Goal: Task Accomplishment & Management: Complete application form

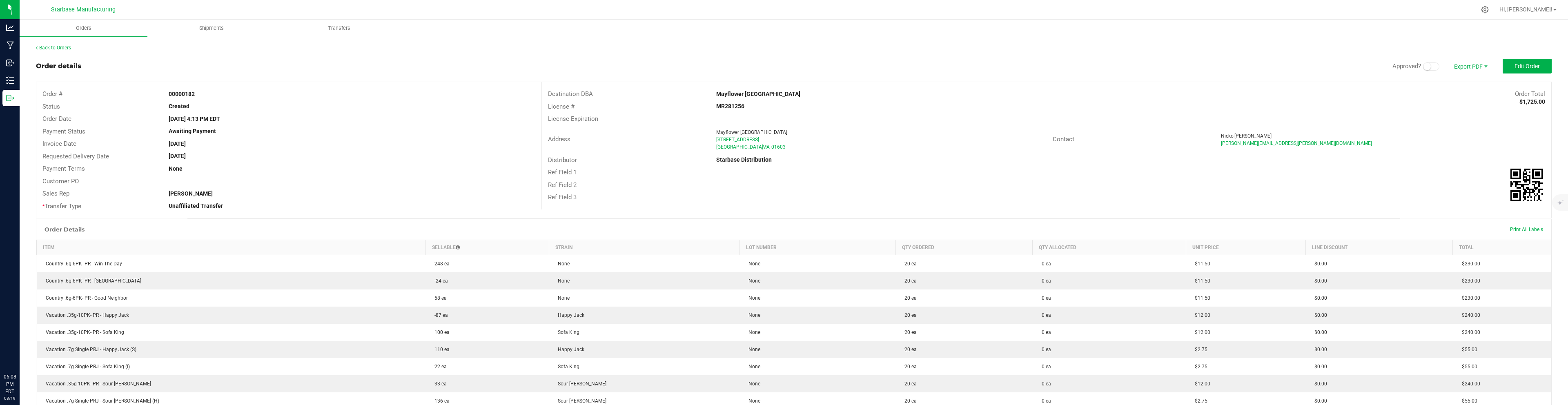
click at [65, 48] on link "Back to Orders" at bounding box center [53, 48] width 35 height 6
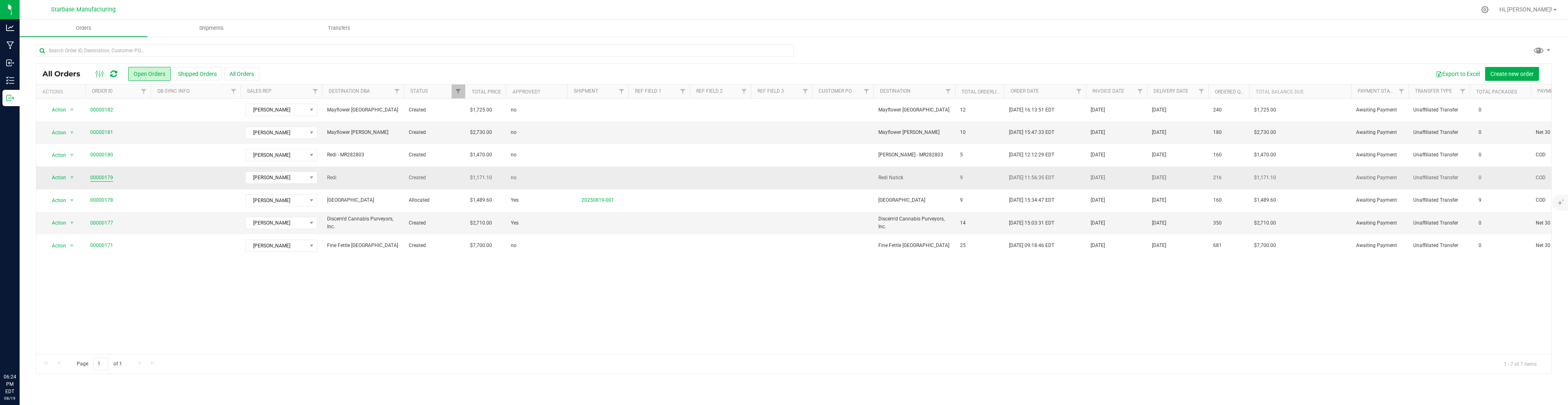
click at [95, 177] on link "00000179" at bounding box center [102, 178] width 23 height 8
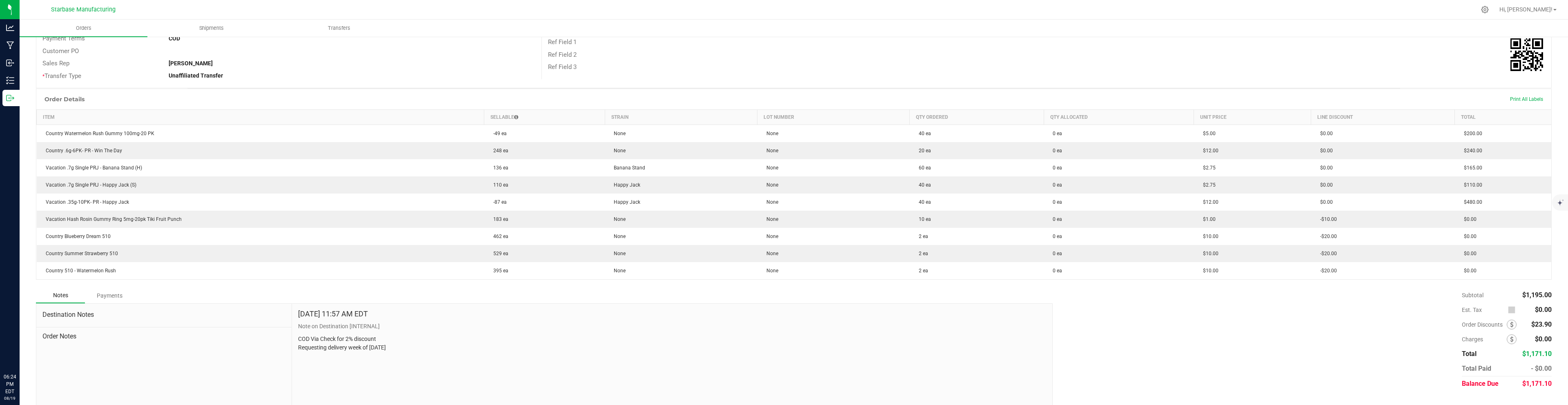
scroll to position [147, 0]
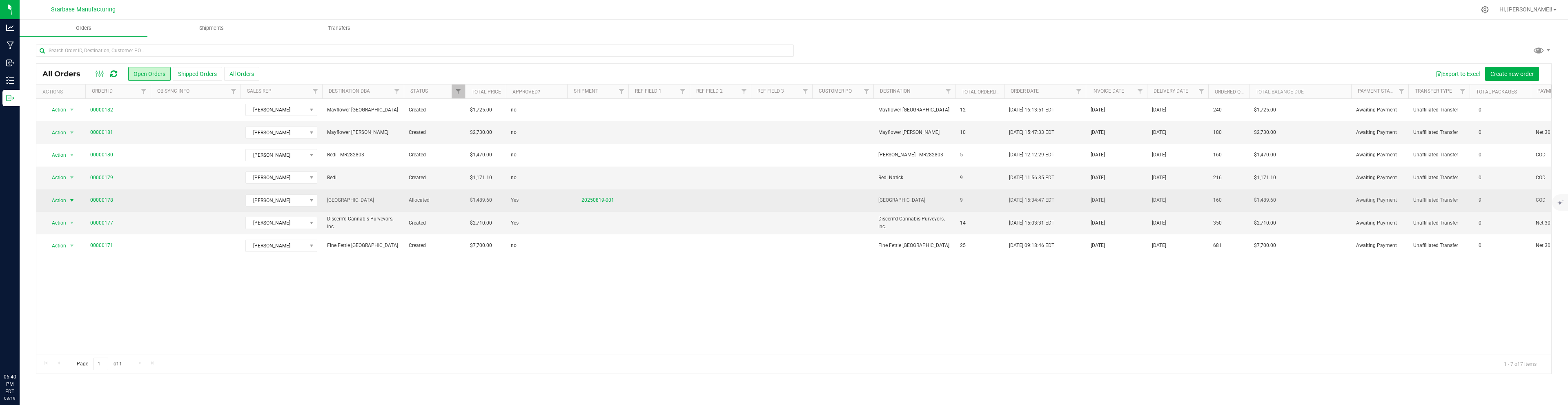
click at [70, 197] on span "select" at bounding box center [72, 201] width 7 height 7
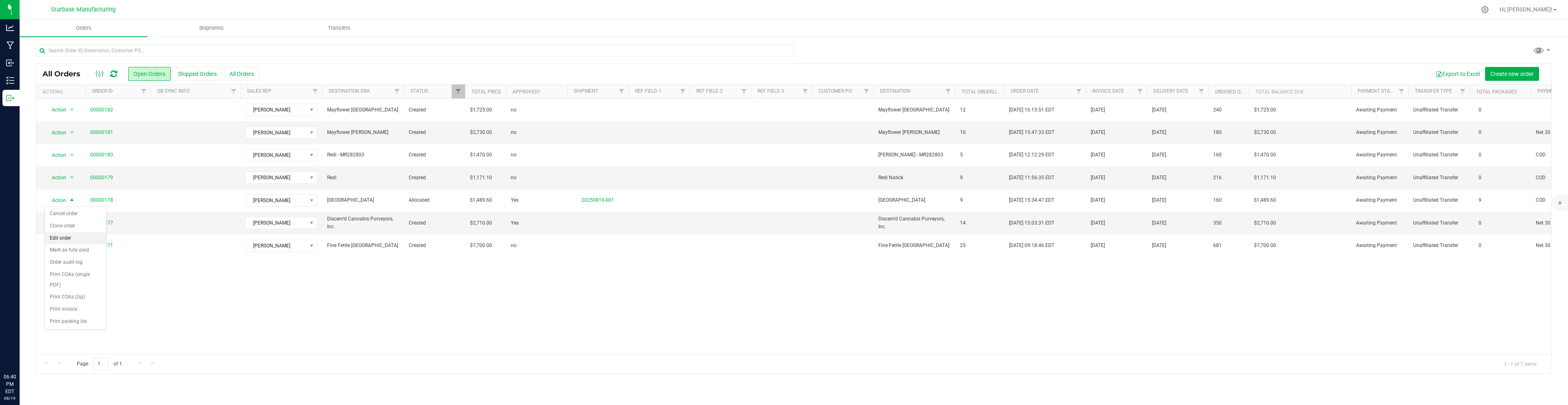
click at [67, 238] on li "Edit order" at bounding box center [76, 238] width 62 height 12
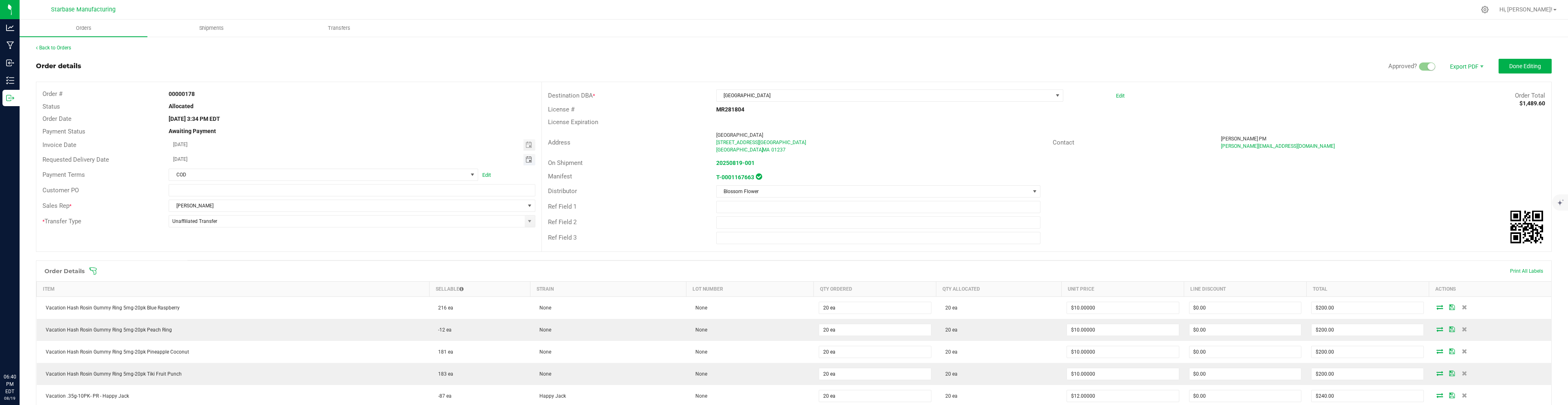
click at [529, 161] on span "Toggle calendar" at bounding box center [529, 160] width 7 height 7
click at [218, 250] on span "25" at bounding box center [218, 253] width 12 height 13
type input "[DATE]"
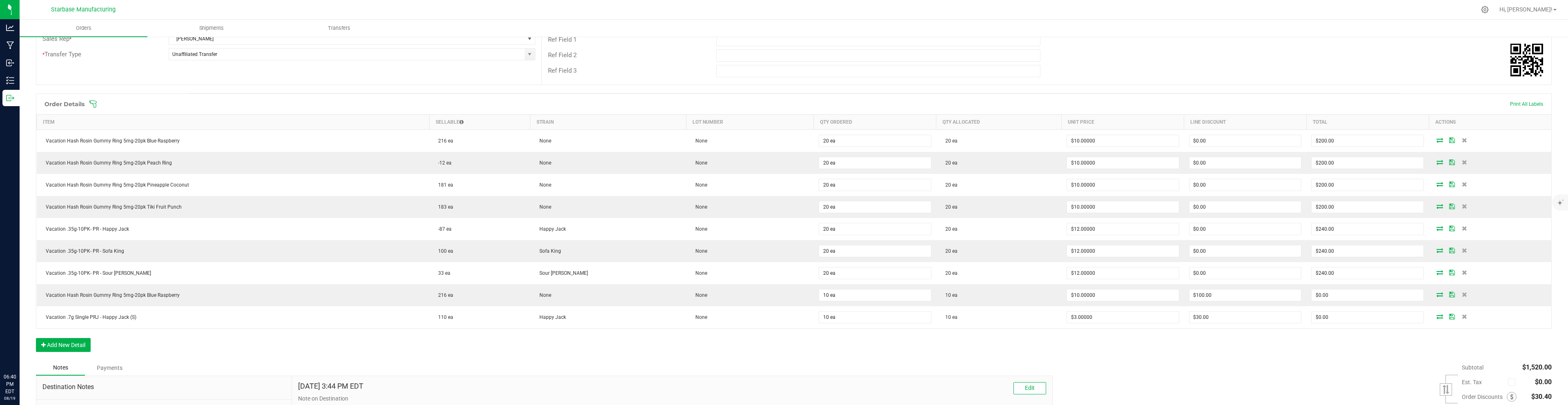
scroll to position [256, 0]
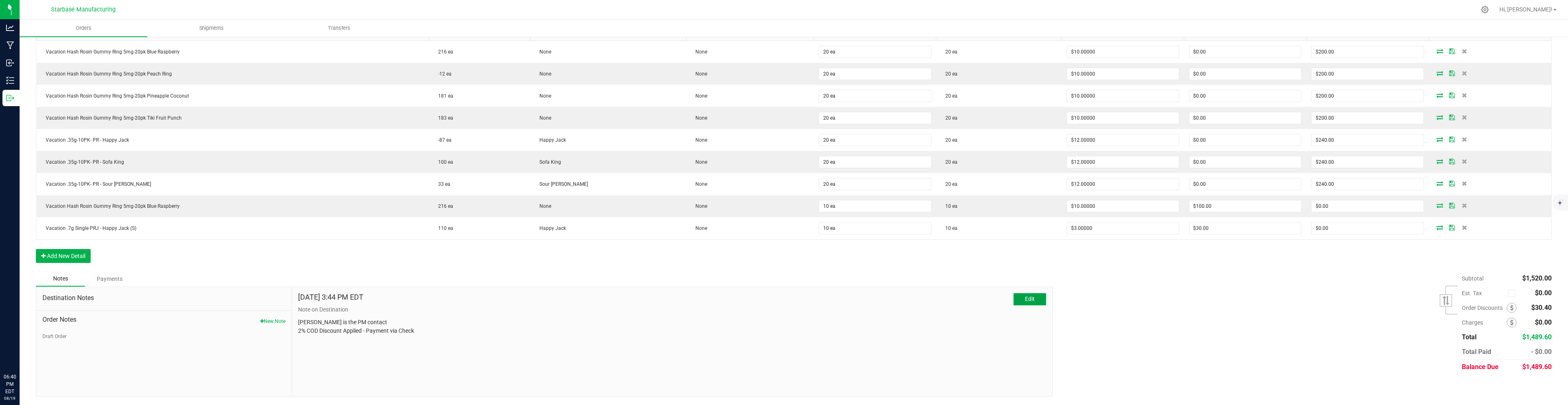
click at [1031, 299] on span "Edit" at bounding box center [1029, 299] width 9 height 7
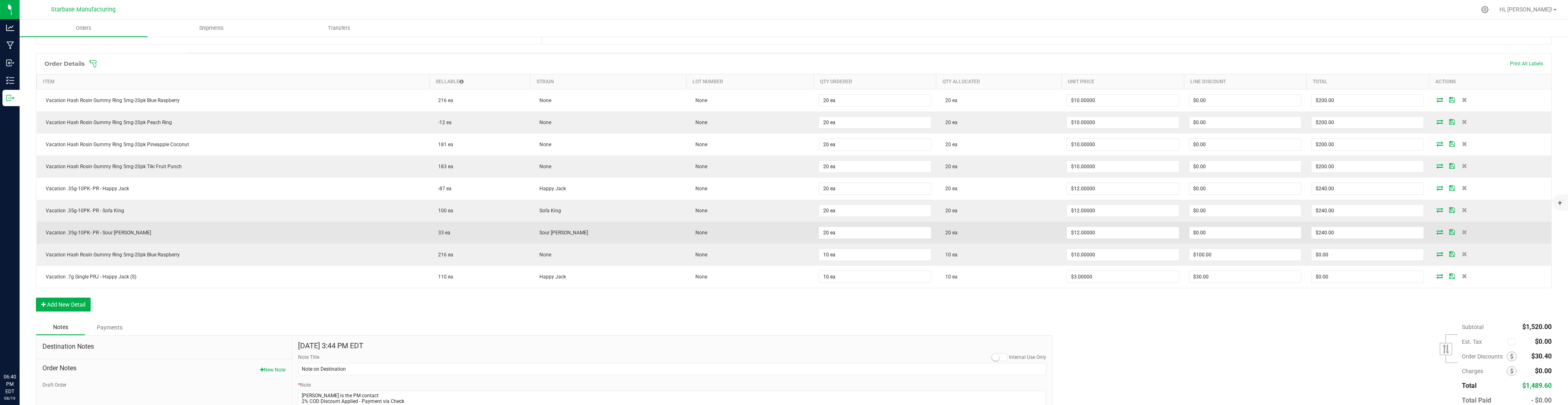
scroll to position [259, 0]
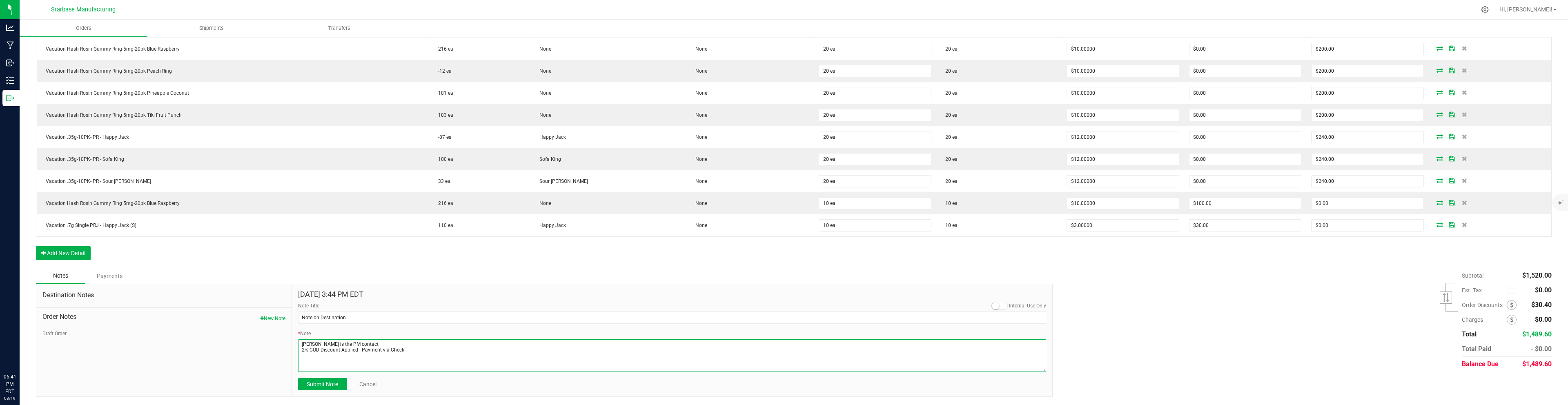
click at [469, 347] on textarea "* Note" at bounding box center [672, 355] width 748 height 32
click at [471, 348] on textarea "* Note" at bounding box center [672, 355] width 748 height 32
paste textarea ". Deliveries [DATE] 10:30 or after, [DATE] [DATE] after 1230 or after work"
click at [304, 355] on textarea "* Note" at bounding box center [672, 355] width 748 height 32
type textarea "[PERSON_NAME] is the PM contact 2% COD Discount Applied - Payment via Check Del…"
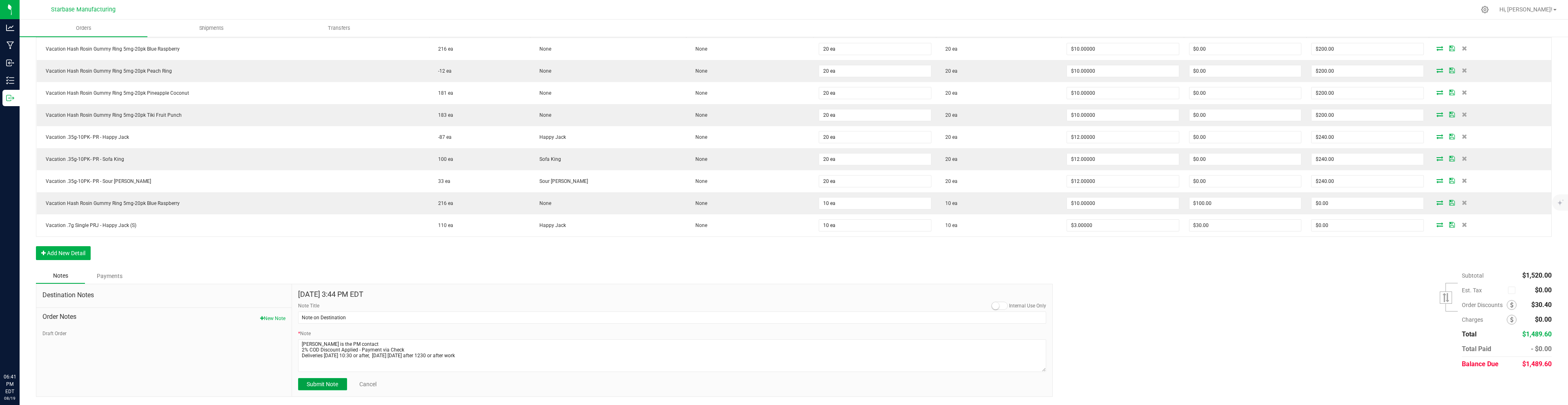
click at [334, 384] on span "Submit Note" at bounding box center [322, 384] width 32 height 7
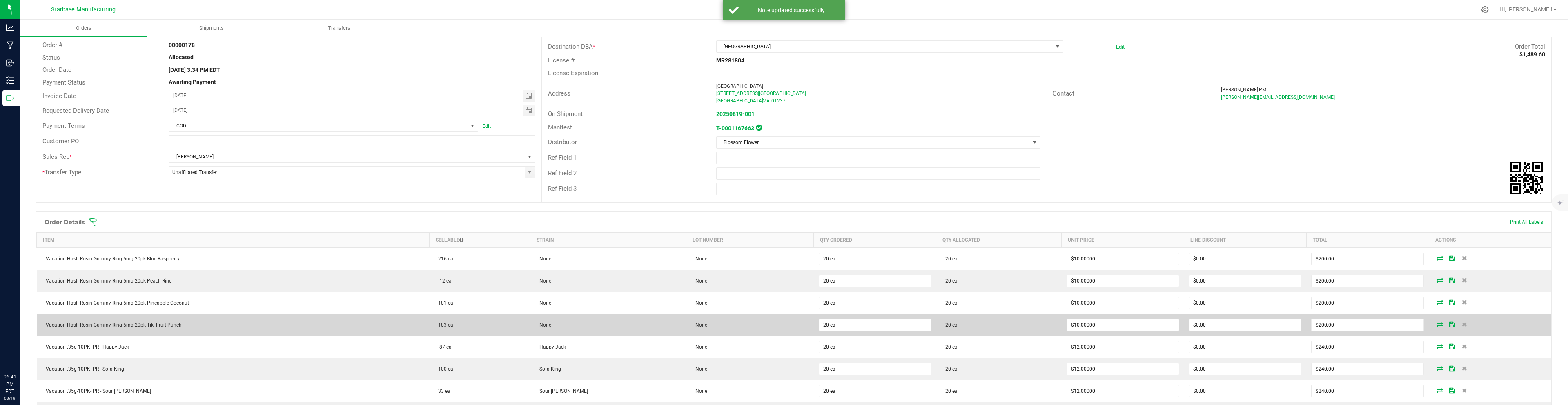
scroll to position [0, 0]
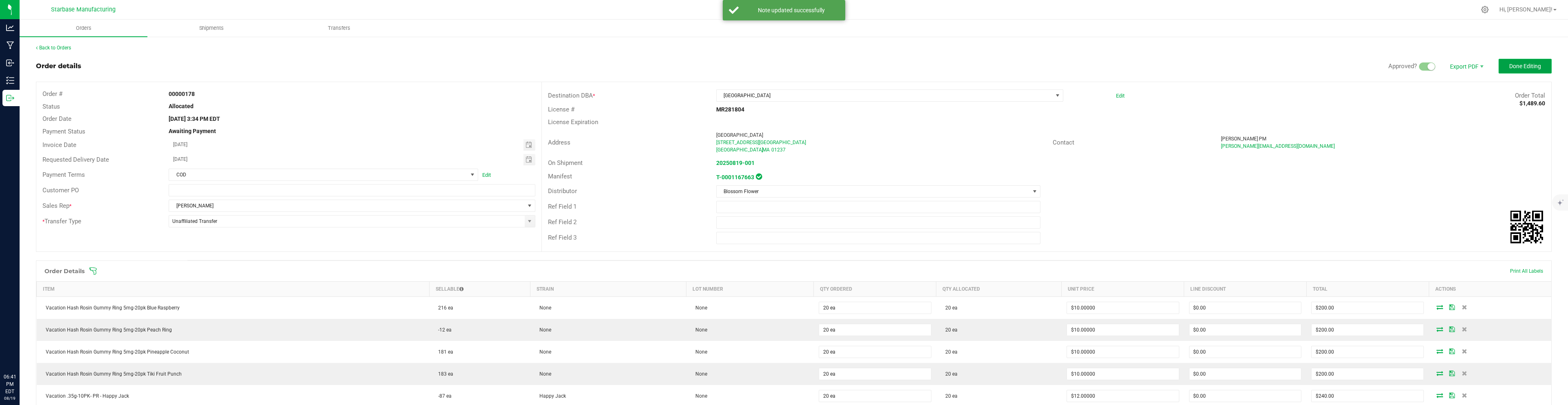
click at [1527, 69] on span "Done Editing" at bounding box center [1524, 67] width 32 height 7
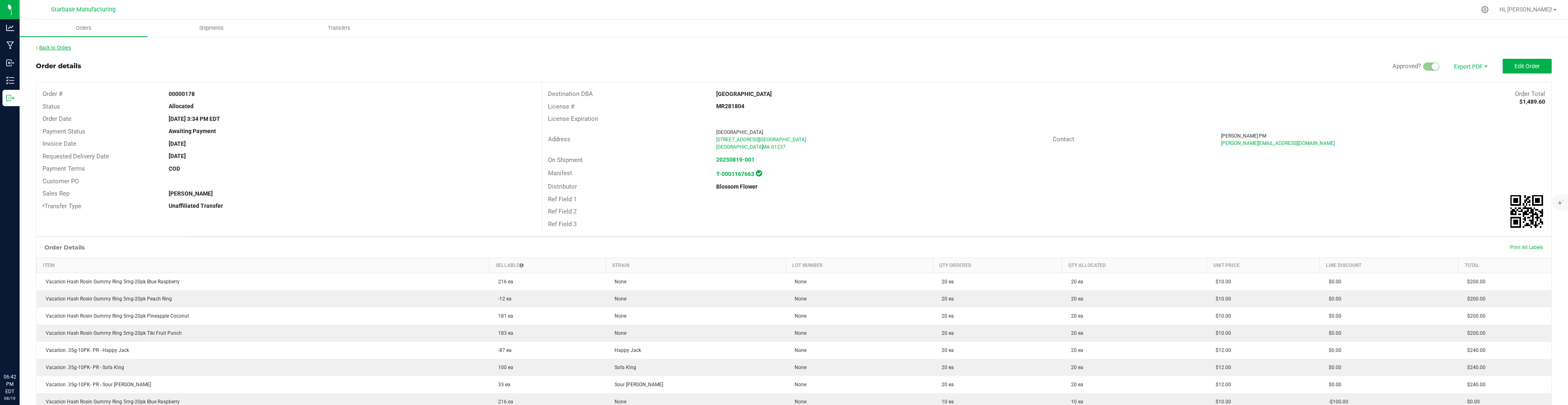
click at [57, 48] on link "Back to Orders" at bounding box center [53, 48] width 35 height 6
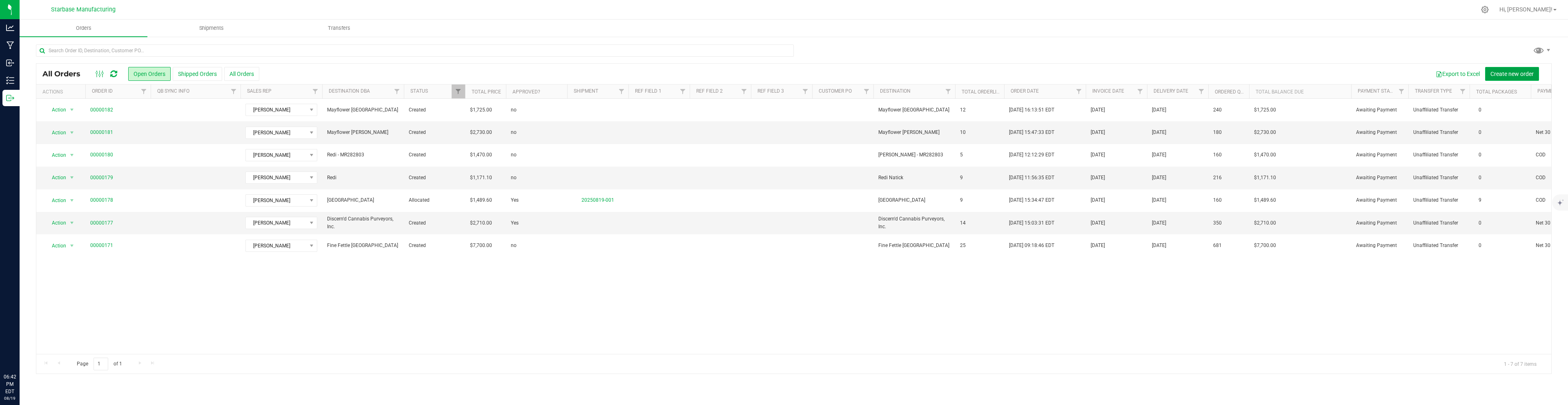
click at [1525, 72] on span "Create new order" at bounding box center [1512, 74] width 44 height 7
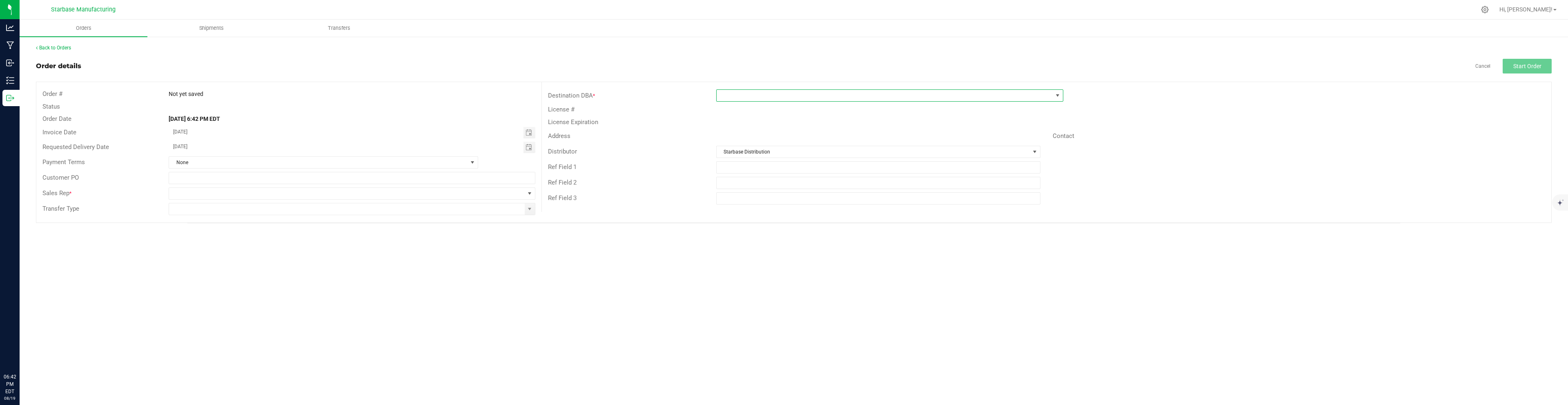
click at [802, 95] on span at bounding box center [884, 95] width 336 height 11
type input "mayflo"
click at [790, 131] on li "Mayflower [GEOGRAPHIC_DATA]" at bounding box center [890, 131] width 346 height 14
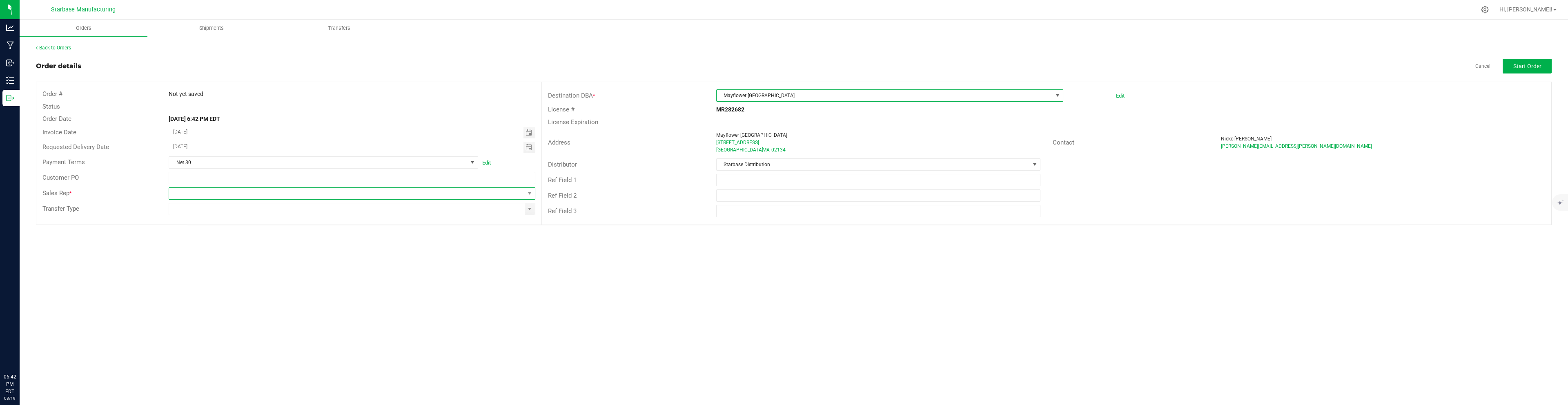
click at [309, 197] on span at bounding box center [347, 193] width 355 height 11
click at [281, 252] on li "[PERSON_NAME]" at bounding box center [352, 255] width 366 height 14
click at [1544, 64] on button "Start Order" at bounding box center [1526, 66] width 49 height 15
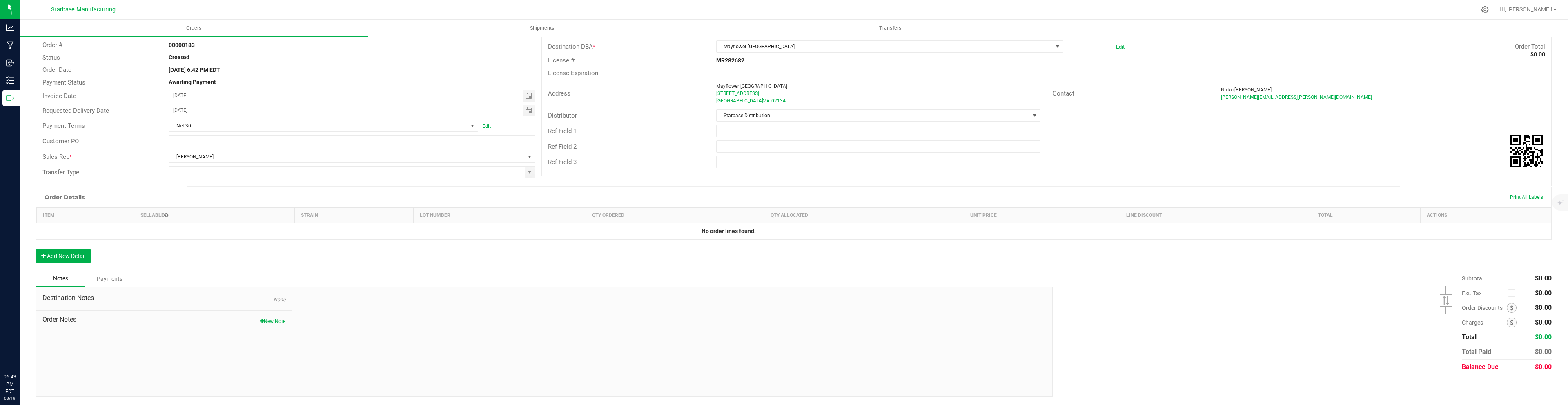
scroll to position [48, 0]
click at [74, 259] on button "Add New Detail" at bounding box center [63, 256] width 55 height 14
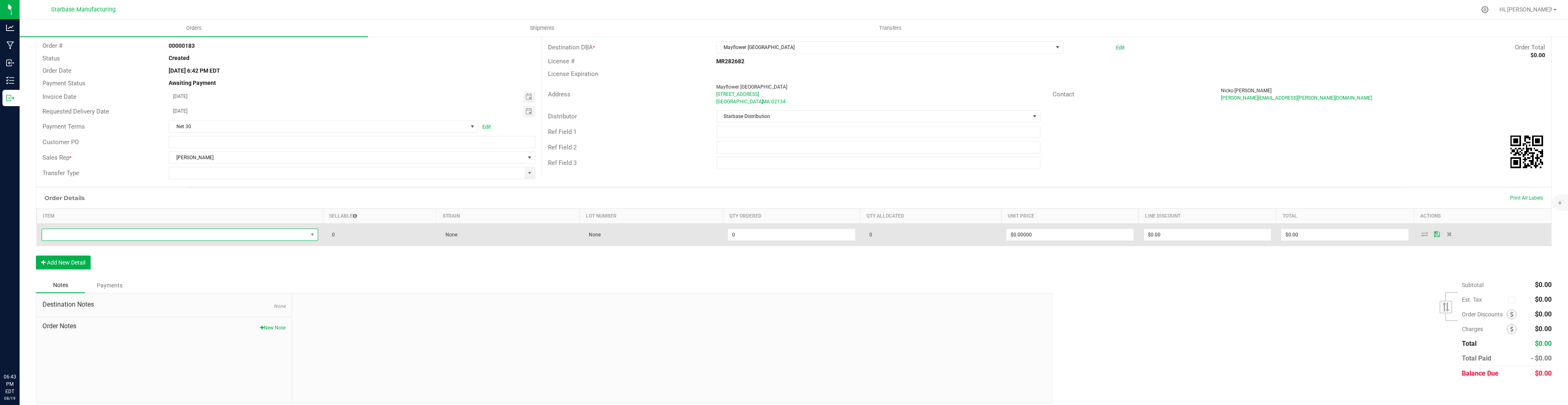
click at [267, 234] on span "NO DATA FOUND" at bounding box center [174, 234] width 266 height 11
type input "hash"
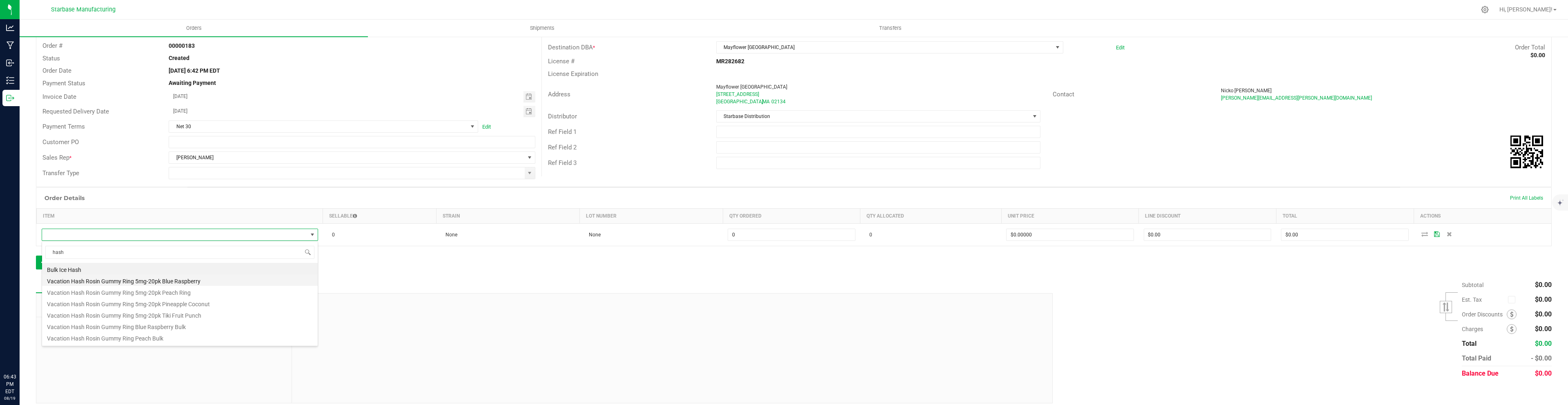
click at [194, 282] on li "Vacation Hash Rosin Gummy Ring 5mg-20pk Blue Raspberry" at bounding box center [179, 279] width 276 height 11
type input "0 ea"
type input "$12.00000"
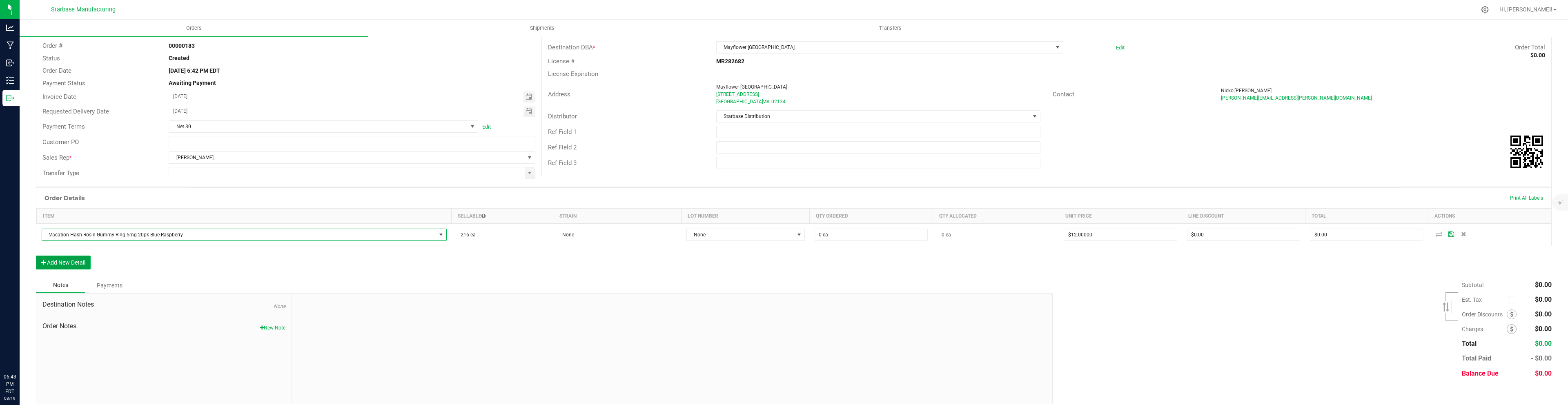
click at [72, 260] on button "Add New Detail" at bounding box center [63, 262] width 55 height 14
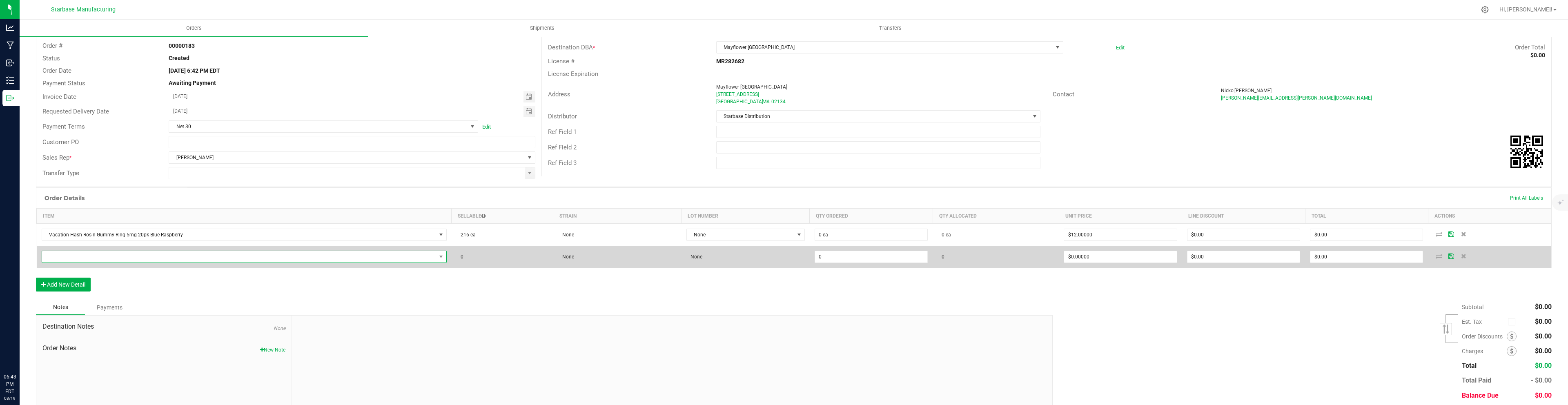
click at [79, 258] on span "NO DATA FOUND" at bounding box center [238, 256] width 394 height 11
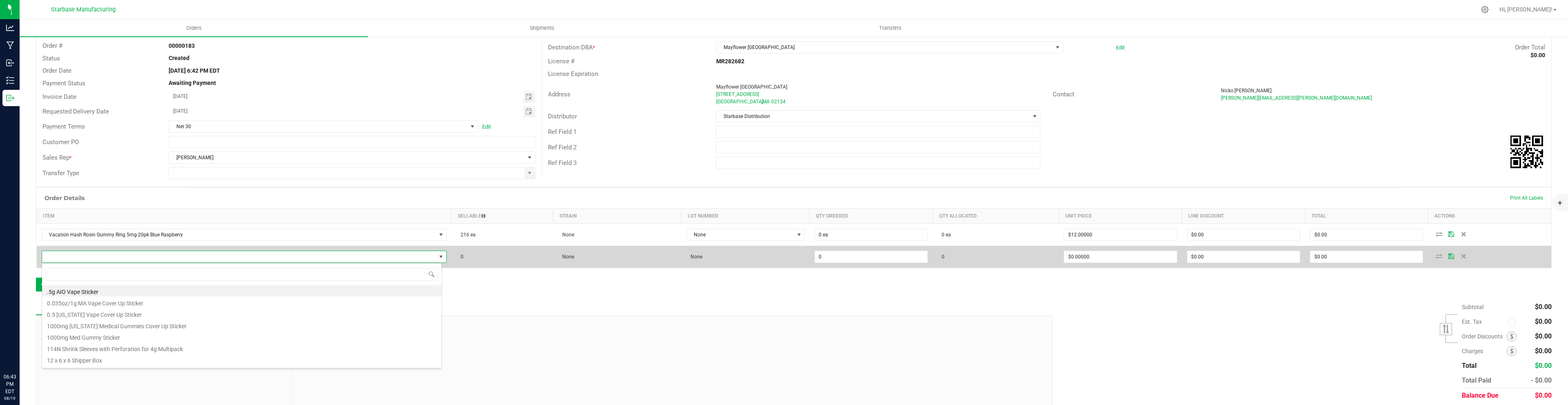
scroll to position [12, 400]
type input "hash"
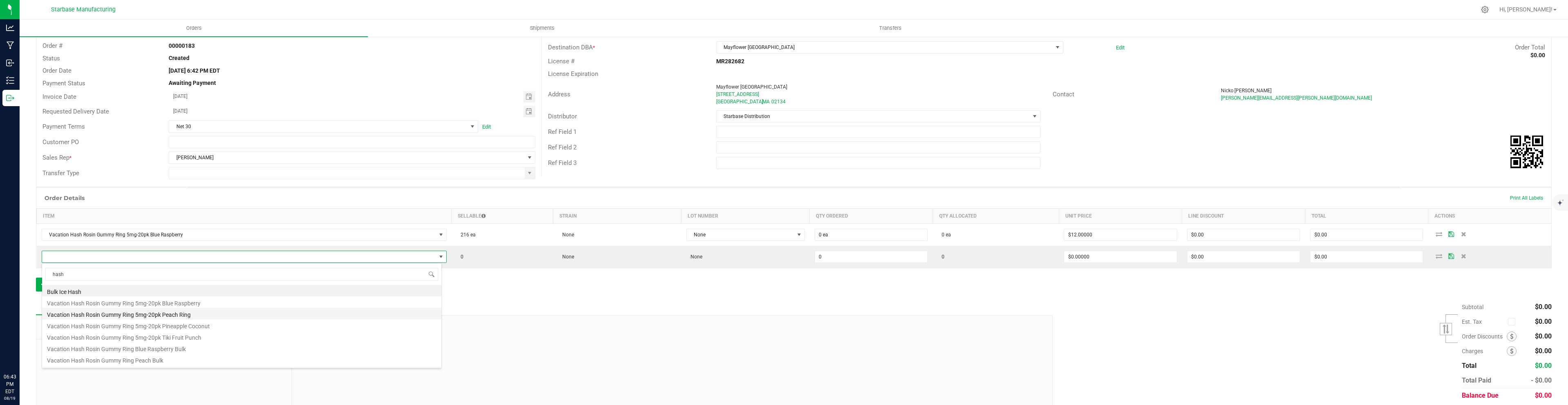
click at [132, 316] on li "Vacation Hash Rosin Gummy Ring 5mg-20pk Peach Ring" at bounding box center [241, 313] width 399 height 11
type input "0 ea"
type input "$12.00000"
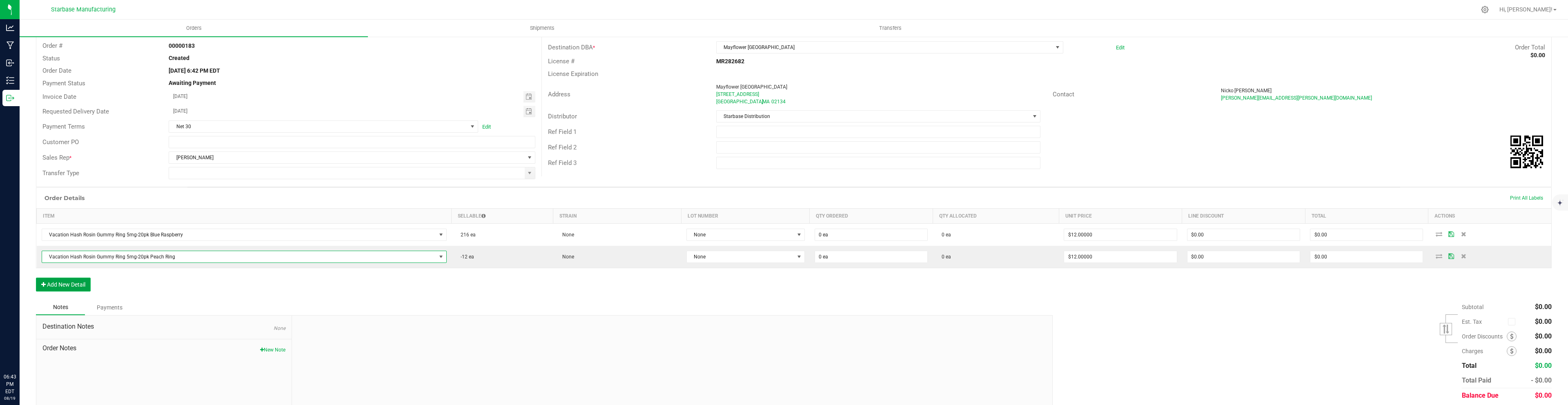
click at [78, 290] on button "Add New Detail" at bounding box center [63, 285] width 55 height 14
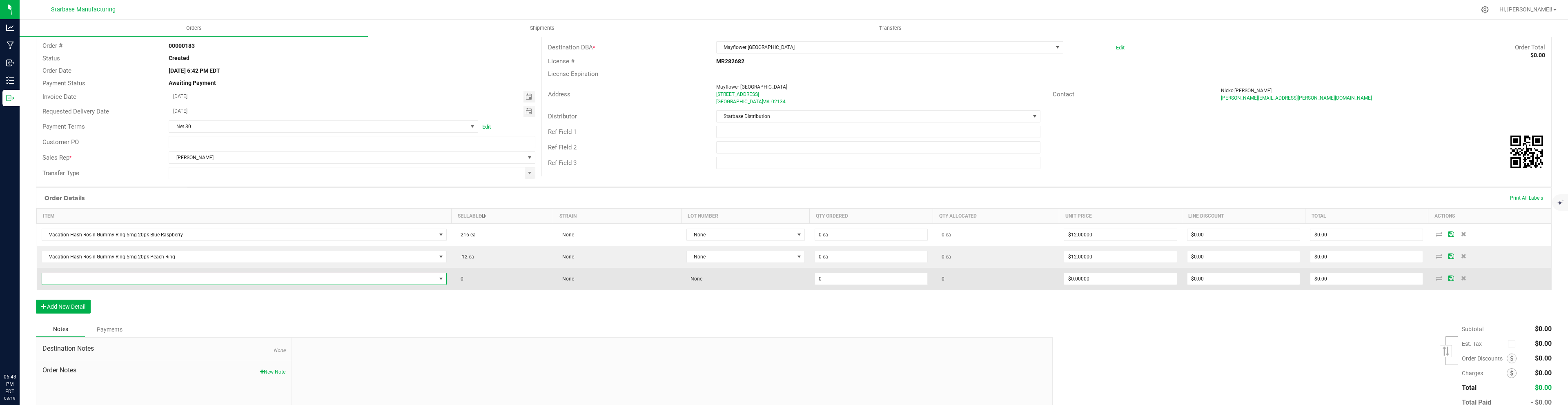
click at [78, 278] on span "NO DATA FOUND" at bounding box center [238, 279] width 394 height 11
type input "hash"
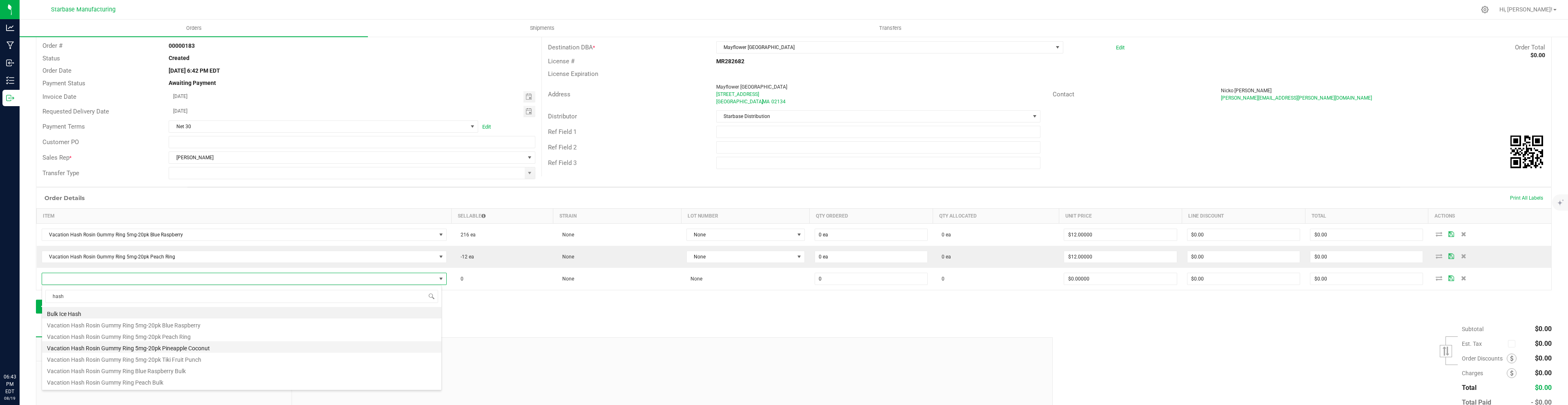
click at [132, 350] on li "Vacation Hash Rosin Gummy Ring 5mg-20pk Pineapple Coconut" at bounding box center [241, 346] width 399 height 11
type input "0 ea"
type input "$12.00000"
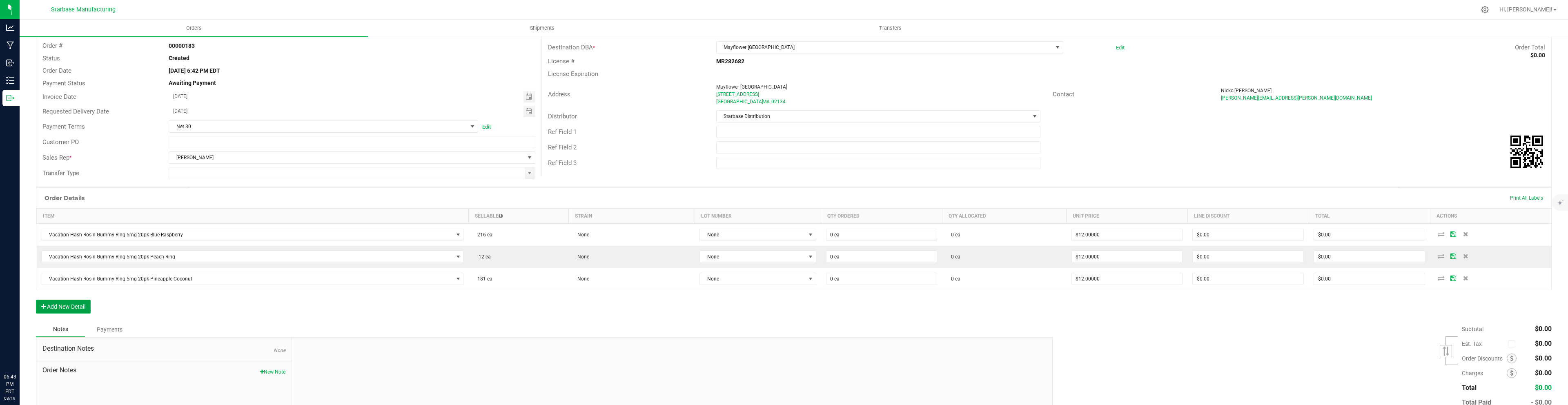
click at [64, 303] on button "Add New Detail" at bounding box center [63, 307] width 55 height 14
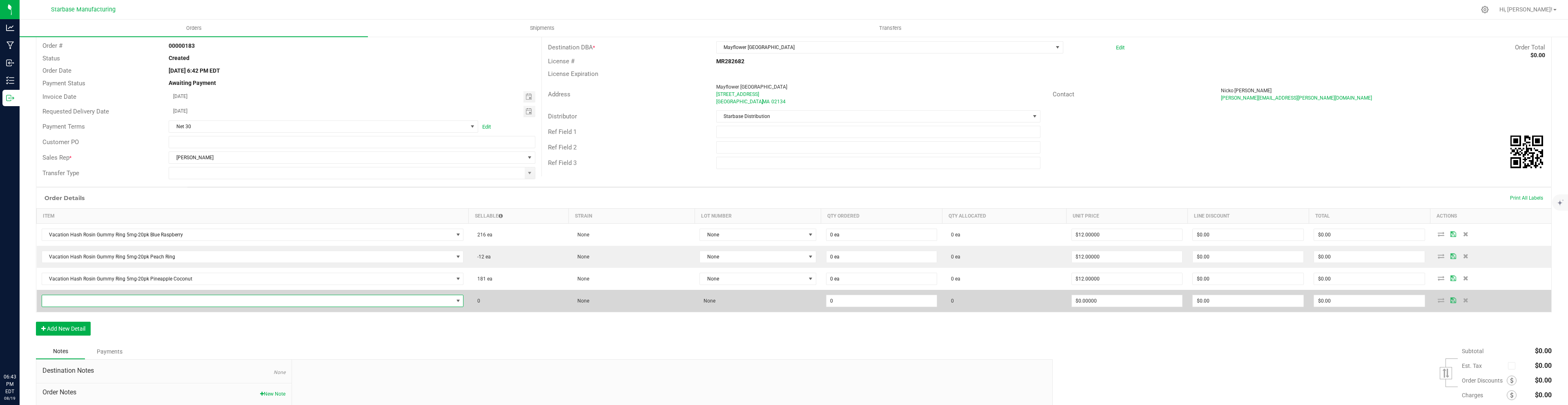
click at [125, 299] on span "NO DATA FOUND" at bounding box center [247, 300] width 411 height 11
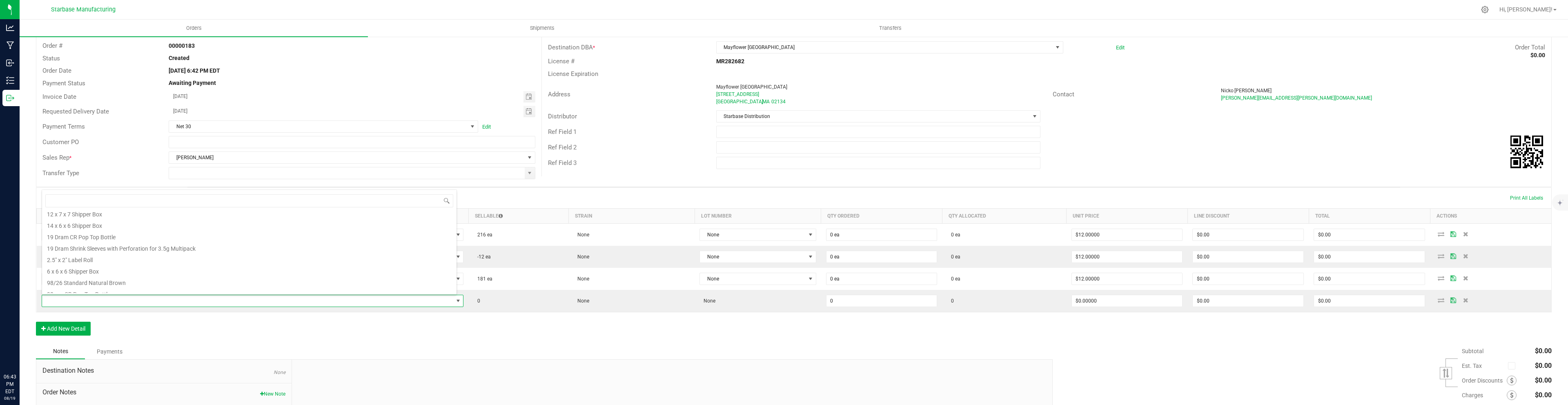
scroll to position [86, 0]
type input "tiki"
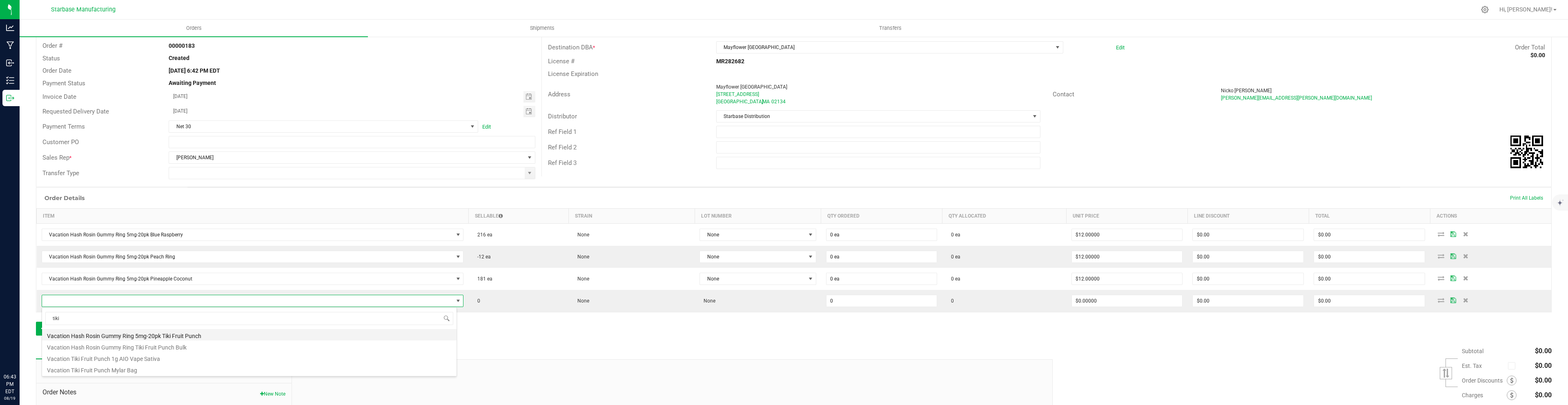
click at [120, 337] on li "Vacation Hash Rosin Gummy Ring 5mg-20pk Tiki Fruit Punch" at bounding box center [249, 334] width 414 height 11
type input "0 ea"
type input "$12.00000"
